Goal: Task Accomplishment & Management: Use online tool/utility

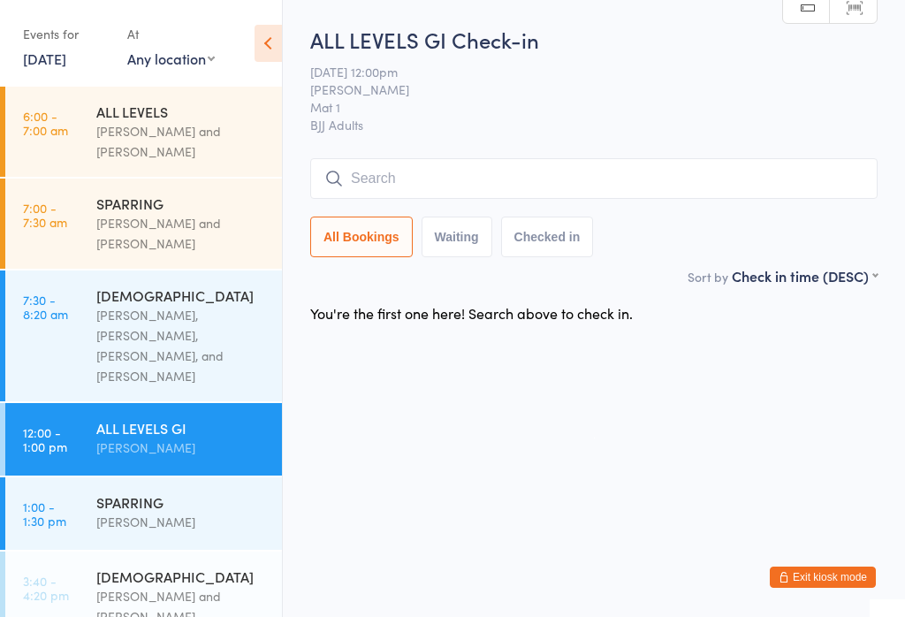
click at [577, 184] on input "search" at bounding box center [594, 178] width 568 height 41
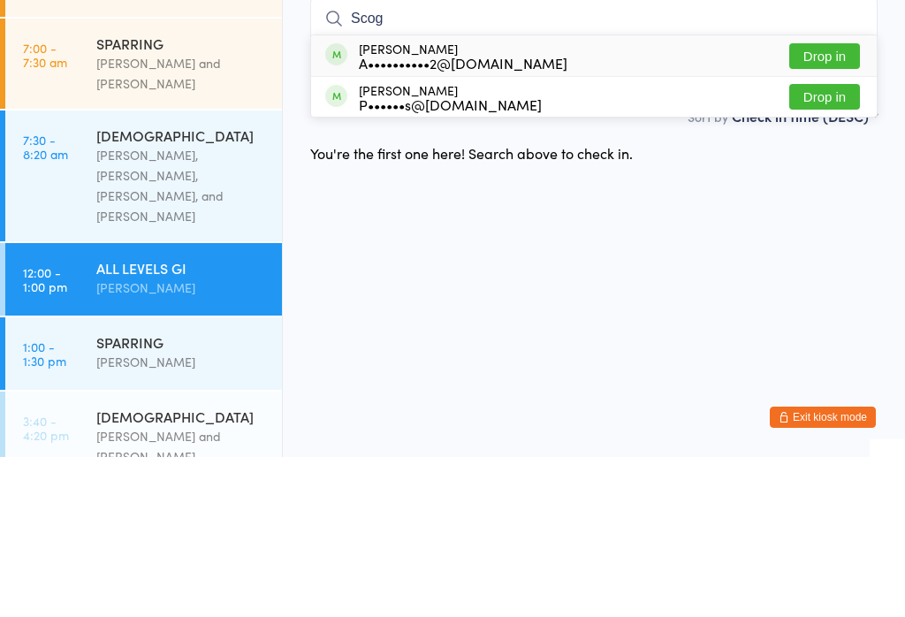
type input "Scog"
click at [835, 203] on button "Drop in" at bounding box center [825, 216] width 71 height 26
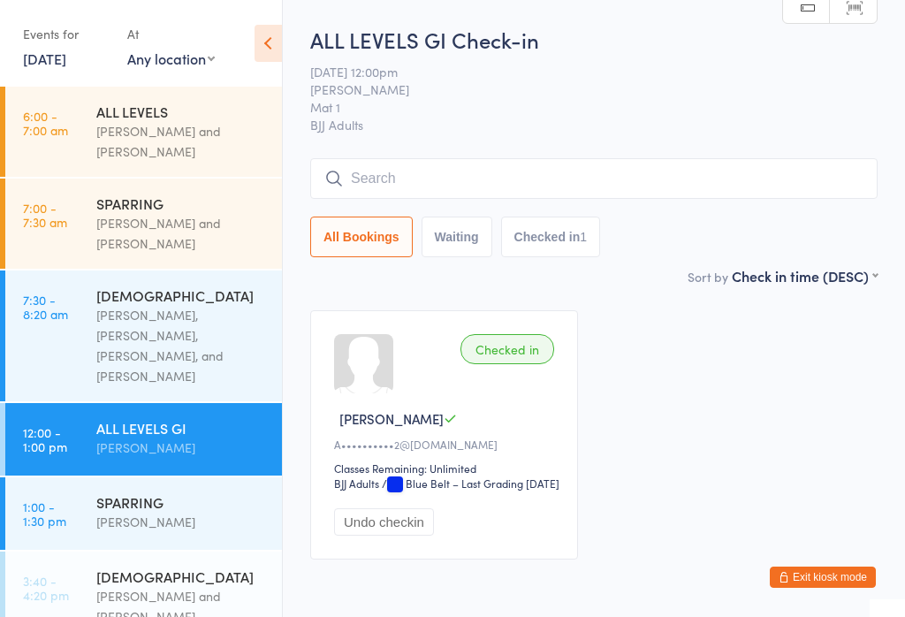
click at [572, 186] on input "search" at bounding box center [594, 178] width 568 height 41
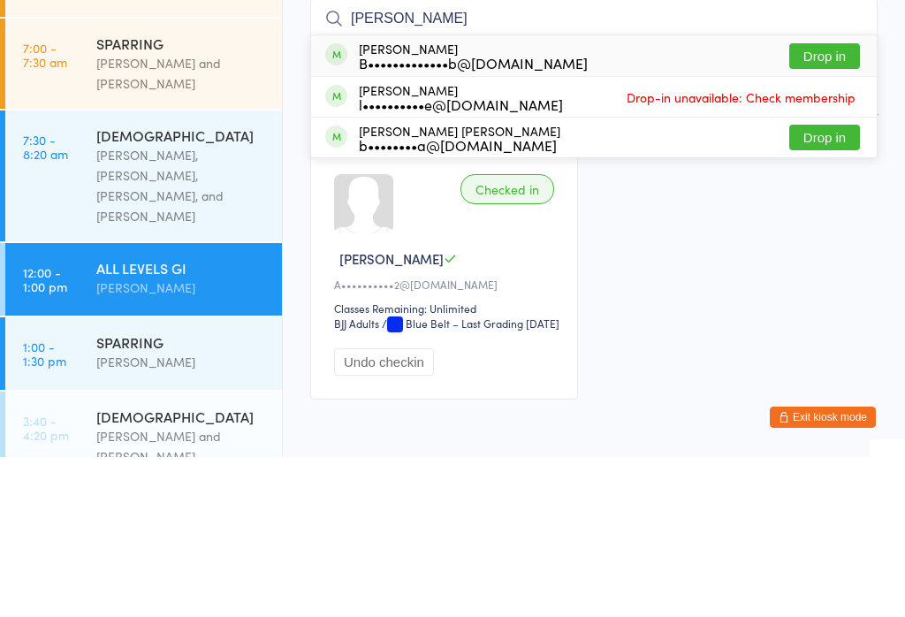
type input "[PERSON_NAME]"
click at [827, 203] on button "Drop in" at bounding box center [825, 216] width 71 height 26
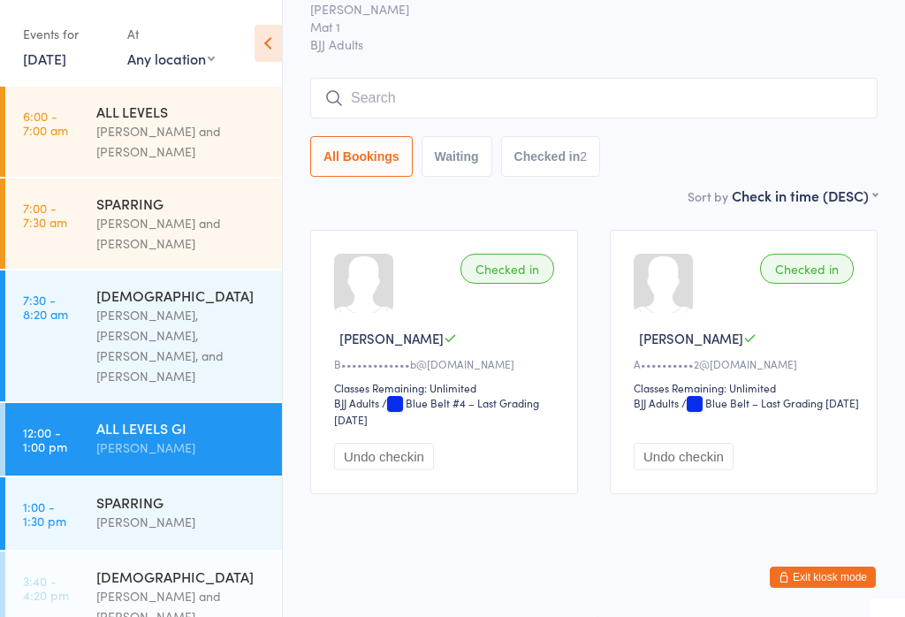
click at [624, 81] on input "search" at bounding box center [594, 98] width 568 height 41
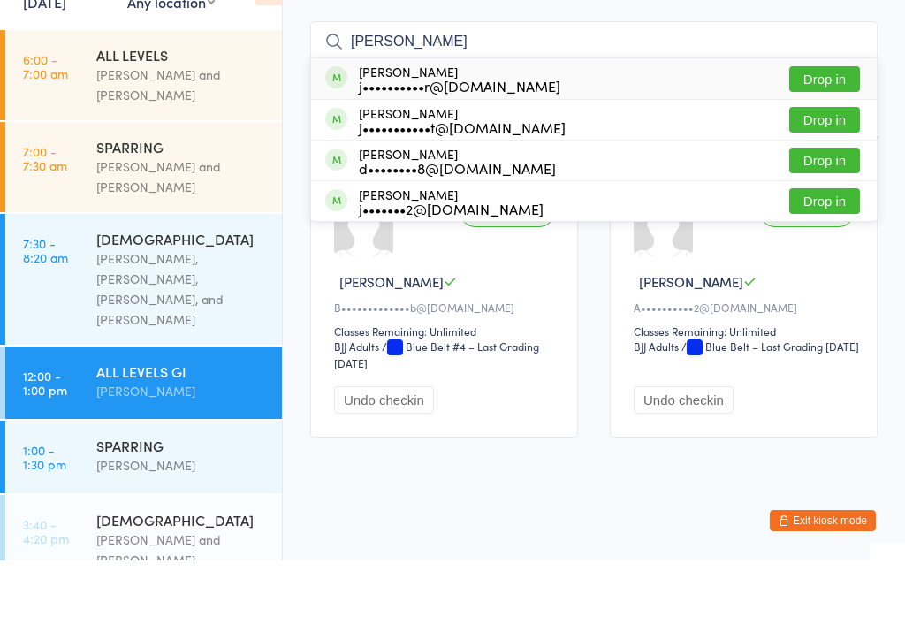
type input "[PERSON_NAME]"
click at [839, 164] on button "Drop in" at bounding box center [825, 177] width 71 height 26
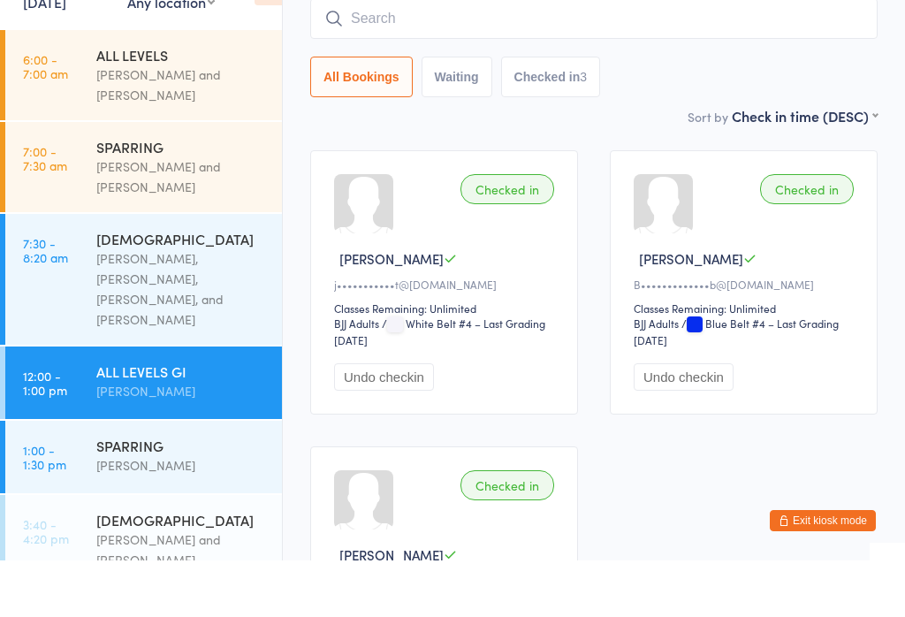
click at [199, 213] on div "[PERSON_NAME] and [PERSON_NAME]" at bounding box center [181, 233] width 171 height 41
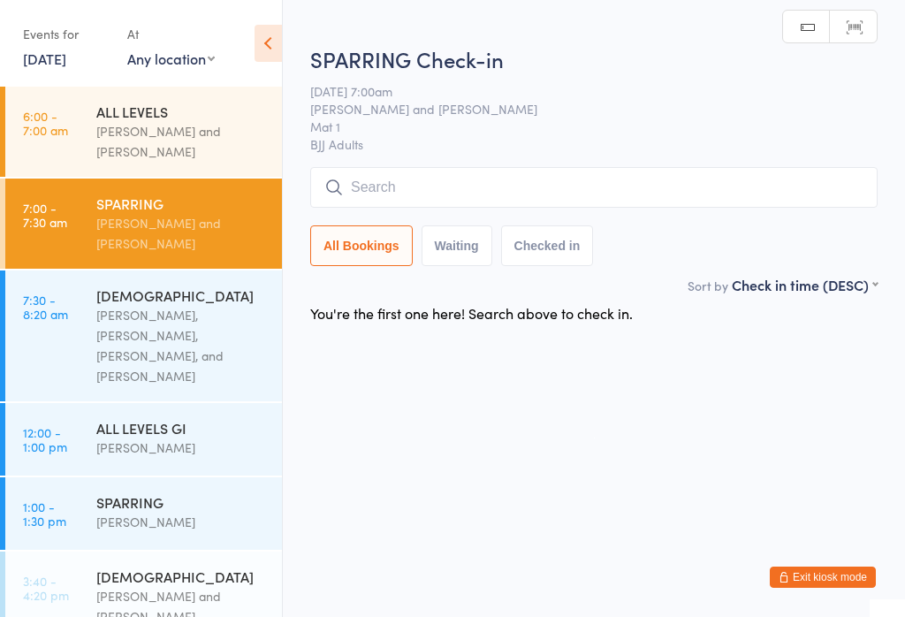
click at [502, 177] on input "search" at bounding box center [594, 187] width 568 height 41
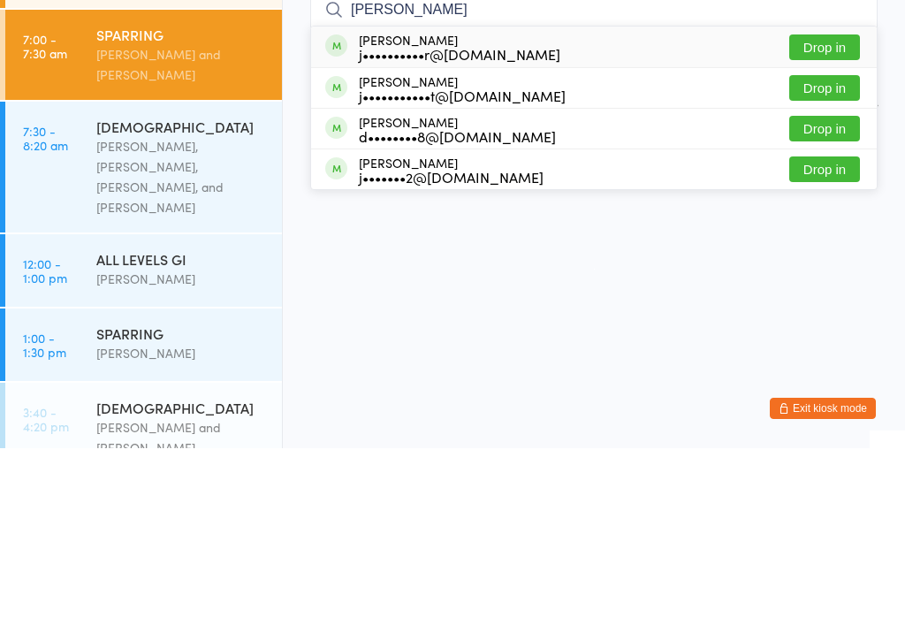
type input "[PERSON_NAME]"
click at [828, 244] on button "Drop in" at bounding box center [825, 257] width 71 height 26
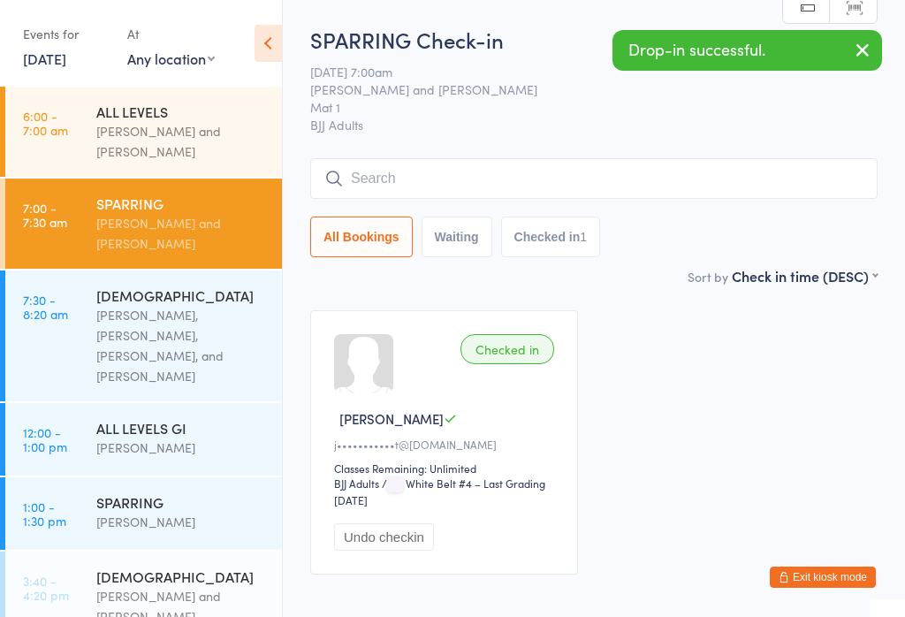
click at [186, 136] on div "[PERSON_NAME] and [PERSON_NAME]" at bounding box center [181, 141] width 171 height 41
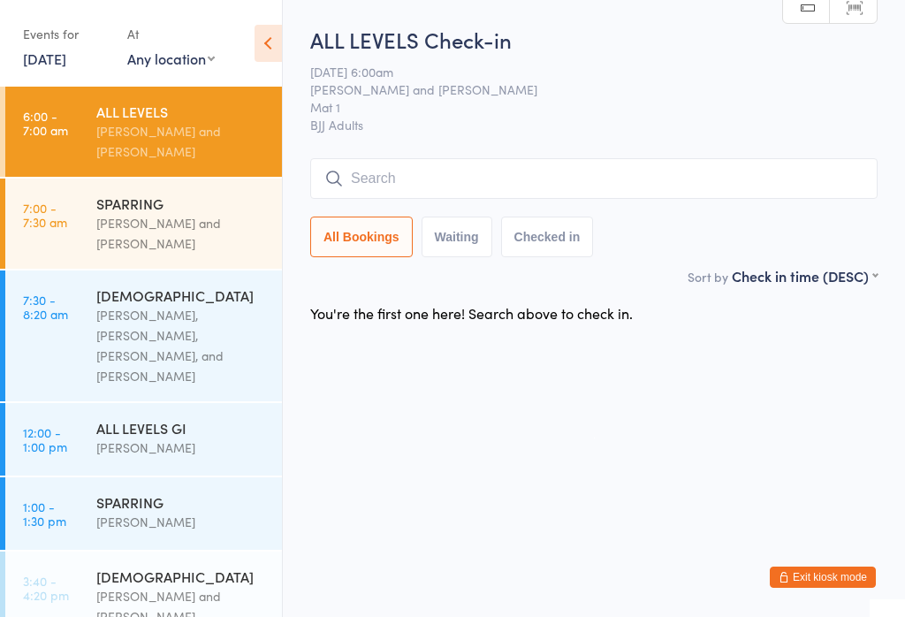
click at [203, 223] on div "[PERSON_NAME] and [PERSON_NAME]" at bounding box center [181, 233] width 171 height 41
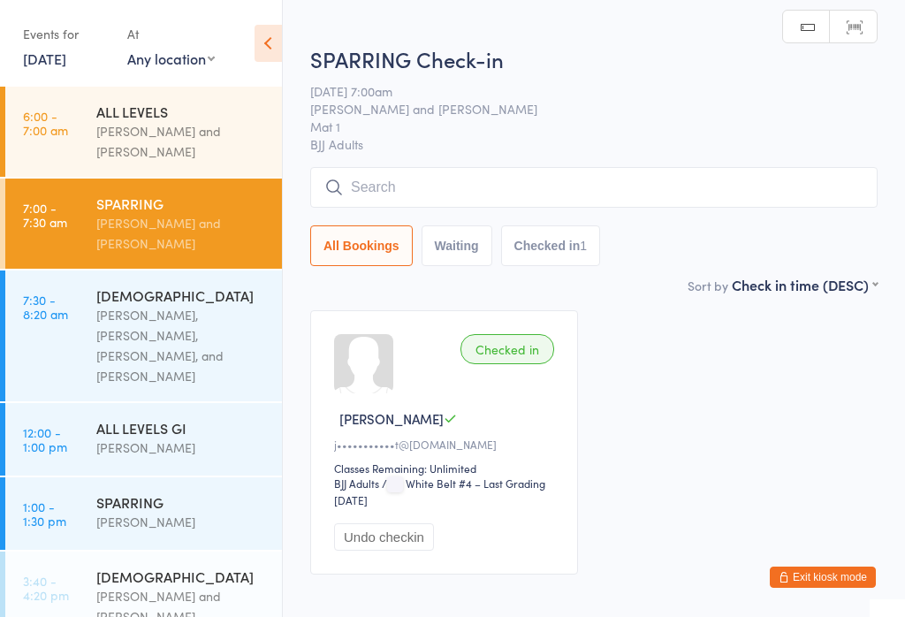
click at [525, 351] on div "Checked in" at bounding box center [508, 349] width 94 height 30
click at [400, 548] on button "Undo checkin" at bounding box center [384, 536] width 100 height 27
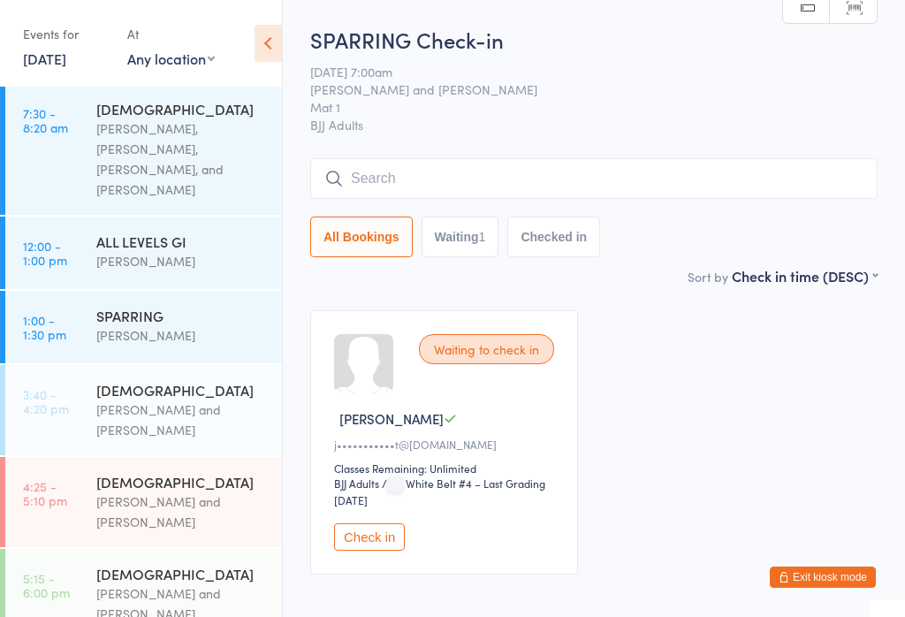
scroll to position [180, 0]
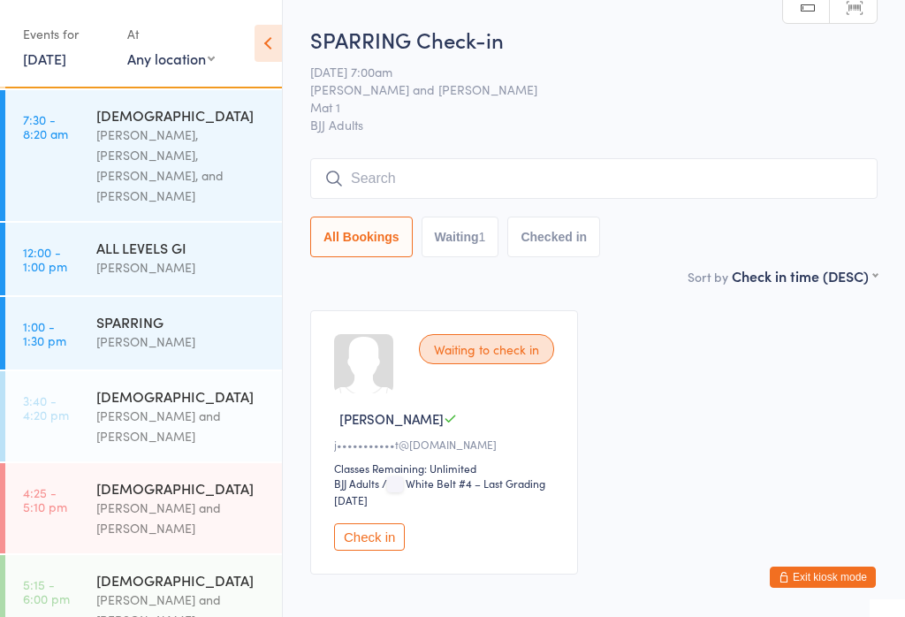
click at [199, 241] on div "ALL LEVELS GI" at bounding box center [181, 247] width 171 height 19
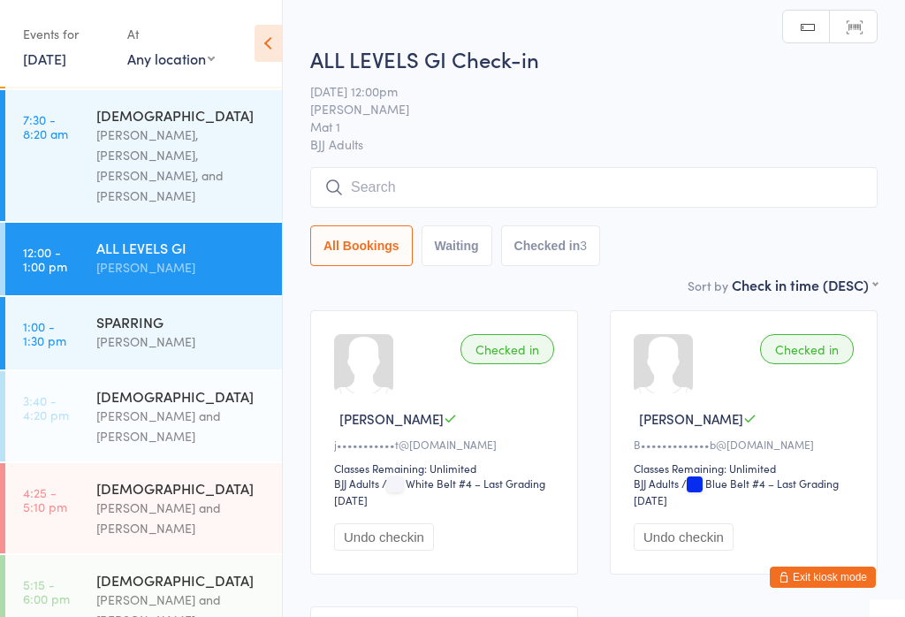
click at [195, 312] on div "SPARRING" at bounding box center [181, 321] width 171 height 19
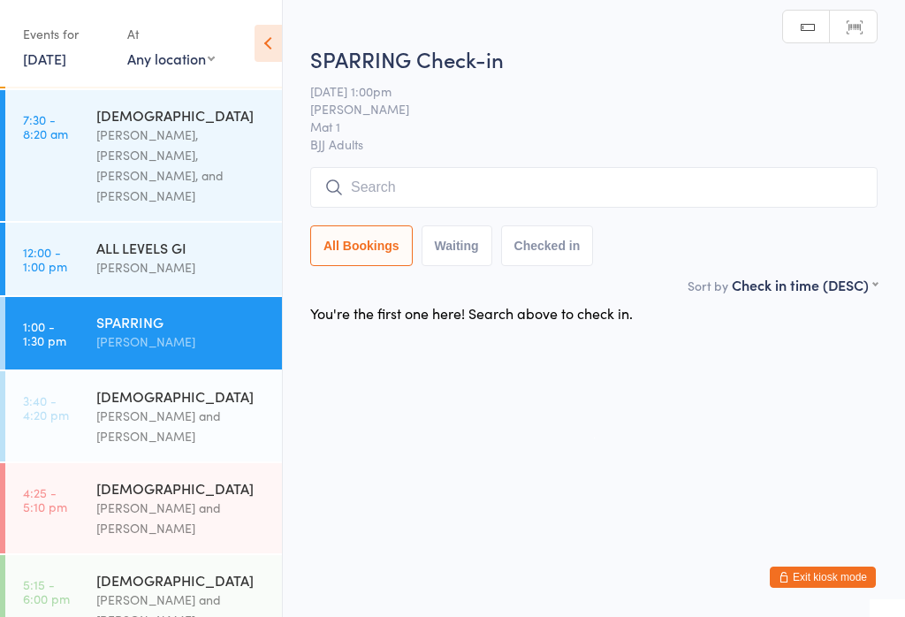
click at [531, 177] on input "search" at bounding box center [594, 187] width 568 height 41
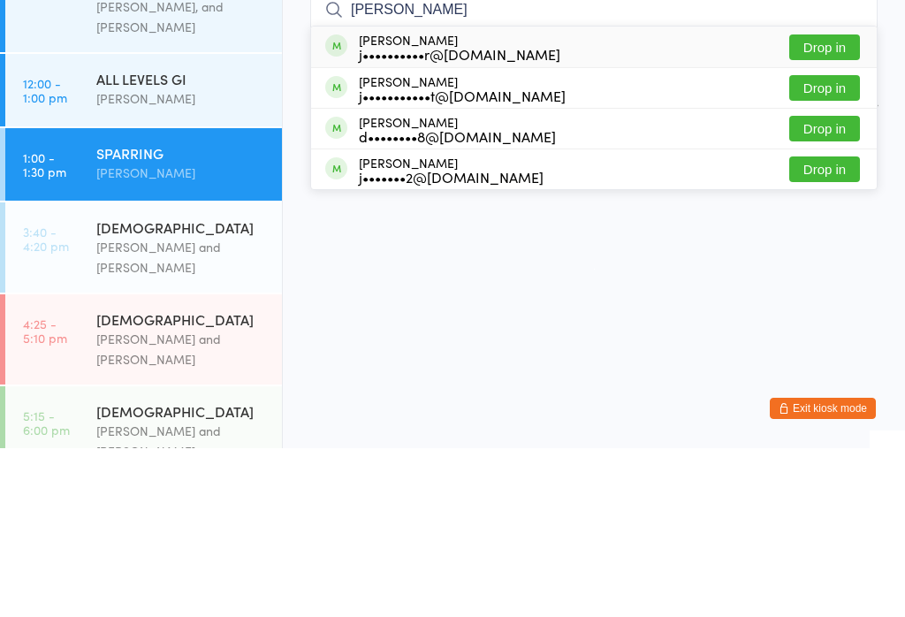
type input "[PERSON_NAME]"
click at [840, 244] on button "Drop in" at bounding box center [825, 257] width 71 height 26
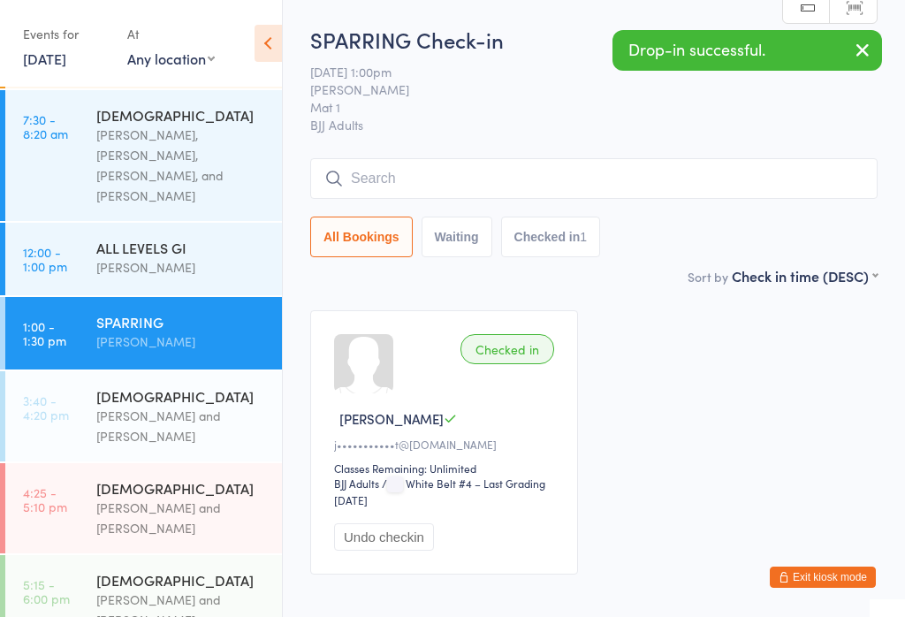
click at [188, 238] on div "ALL LEVELS GI" at bounding box center [181, 247] width 171 height 19
